Goal: Task Accomplishment & Management: Manage account settings

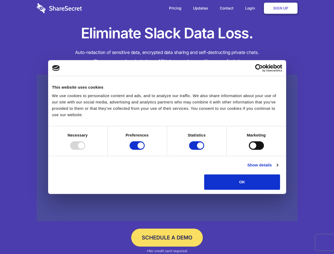
click at [85, 150] on div at bounding box center [77, 145] width 15 height 8
click at [145, 150] on input "Preferences" at bounding box center [137, 145] width 15 height 8
checkbox input "false"
click at [197, 150] on input "Statistics" at bounding box center [196, 145] width 15 height 8
checkbox input "false"
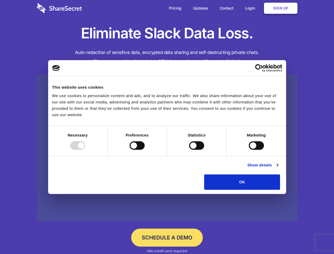
click at [249, 150] on input "Marketing" at bounding box center [256, 145] width 15 height 8
checkbox input "true"
click at [278, 168] on link "Show details" at bounding box center [262, 165] width 31 height 6
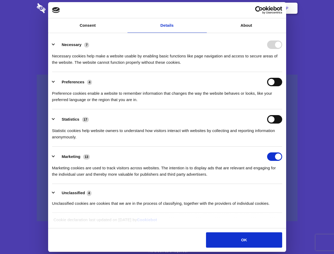
click at [282, 72] on li "Necessary 7 Necessary cookies help make a website usable by enabling basic func…" at bounding box center [167, 53] width 230 height 37
